Goal: Obtain resource: Obtain resource

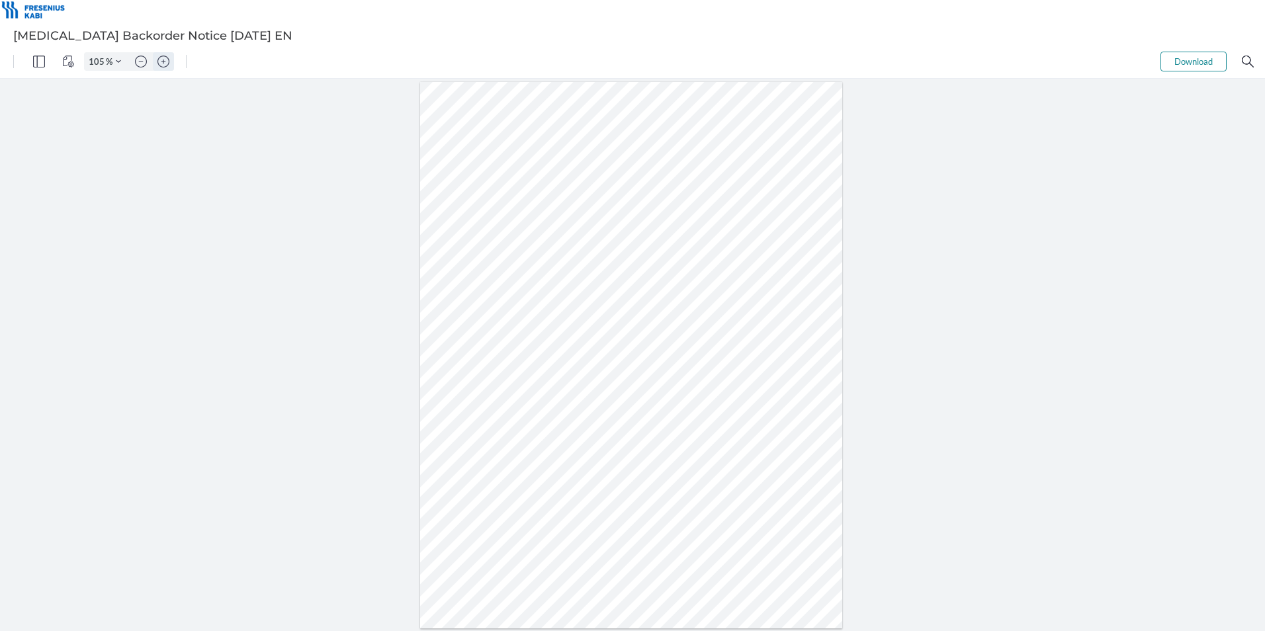
click at [158, 60] on img "Zoom in" at bounding box center [164, 62] width 12 height 12
type input "205"
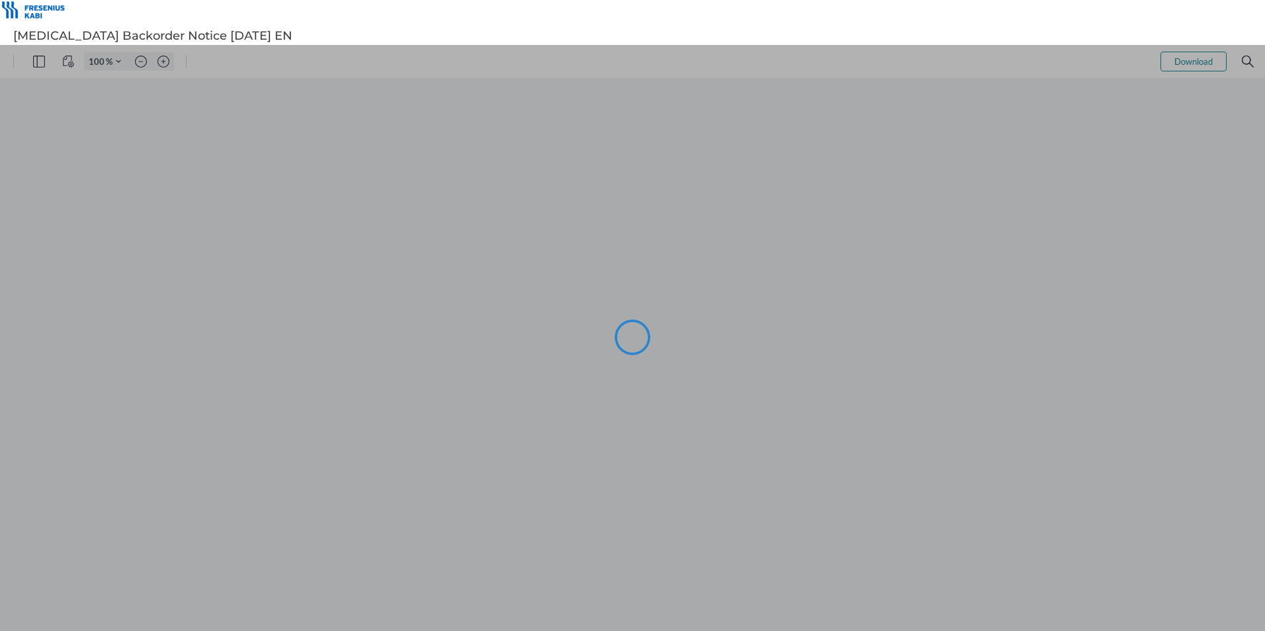
type input "105"
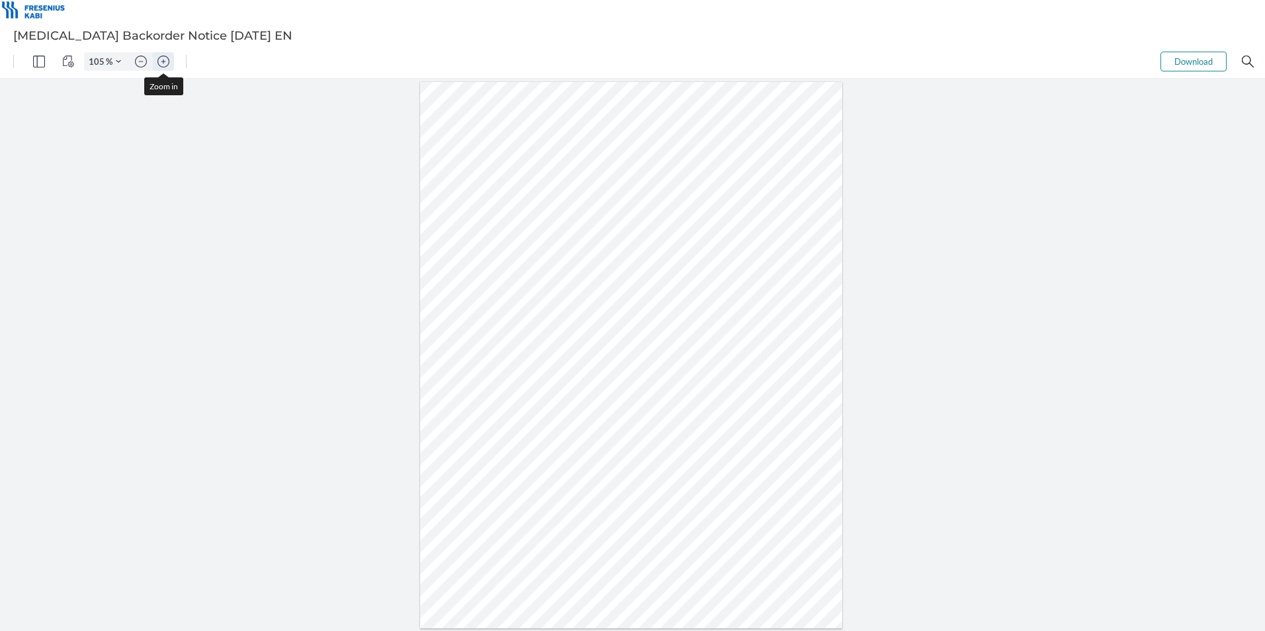
click at [160, 64] on img "Zoom in" at bounding box center [164, 62] width 12 height 12
type input "255"
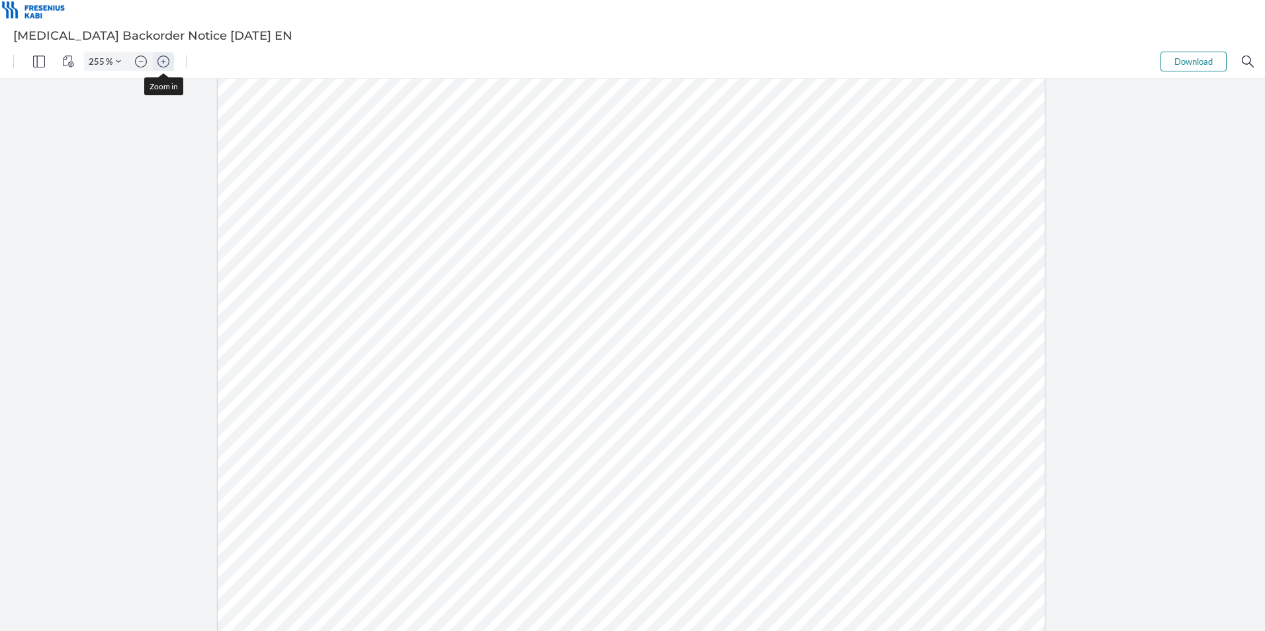
scroll to position [373, 0]
